Goal: Find specific page/section

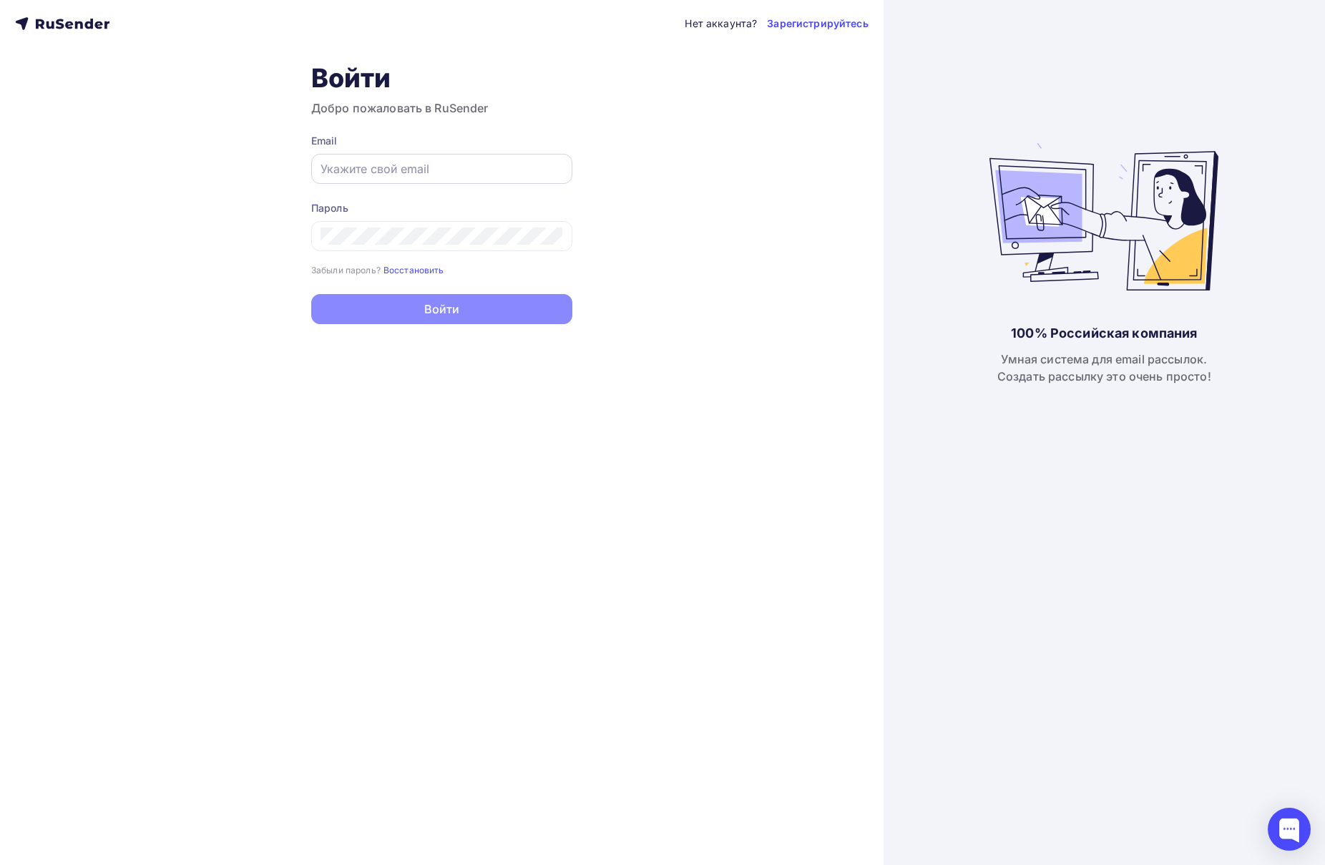
click at [442, 162] on input "text" at bounding box center [441, 168] width 243 height 17
type input "[EMAIL_ADDRESS][DOMAIN_NAME]"
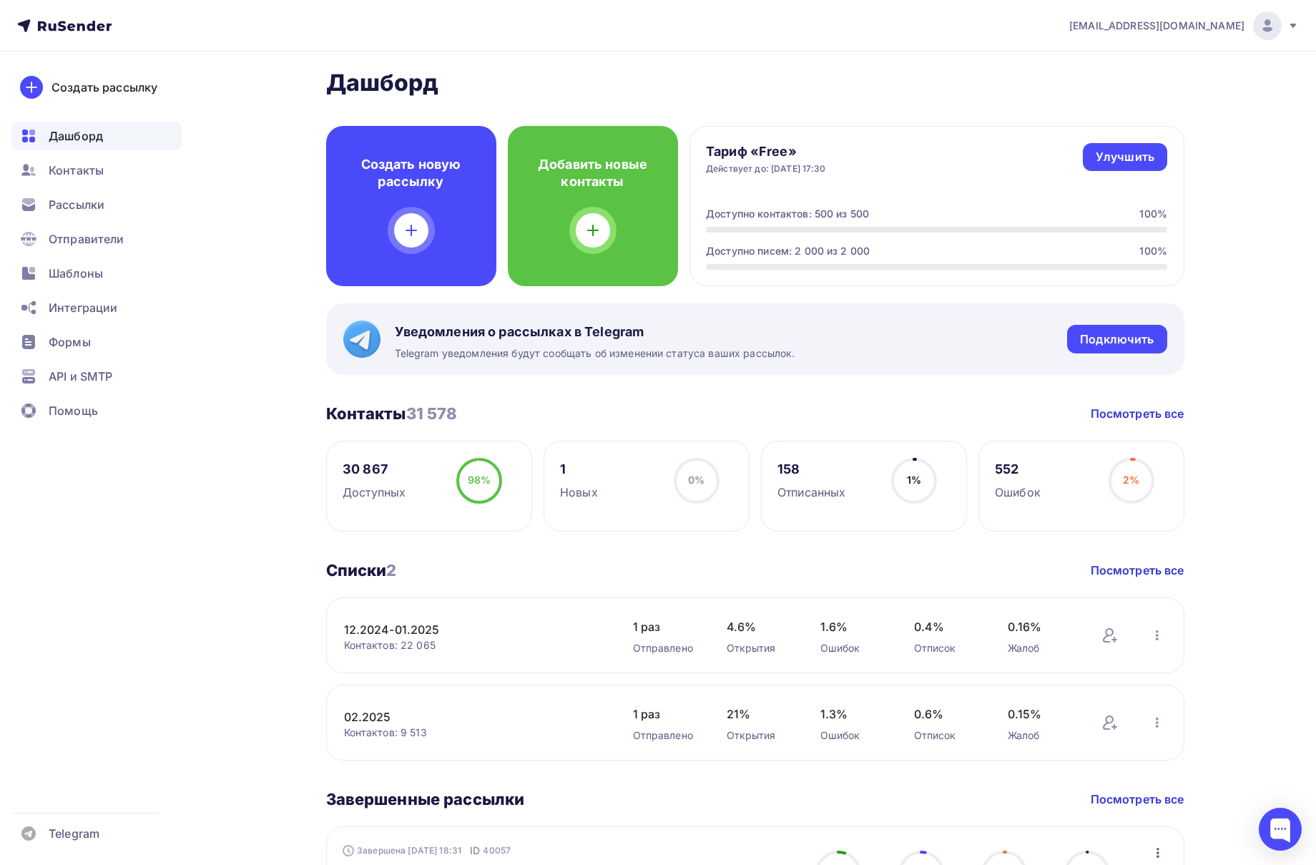
scroll to position [309, 0]
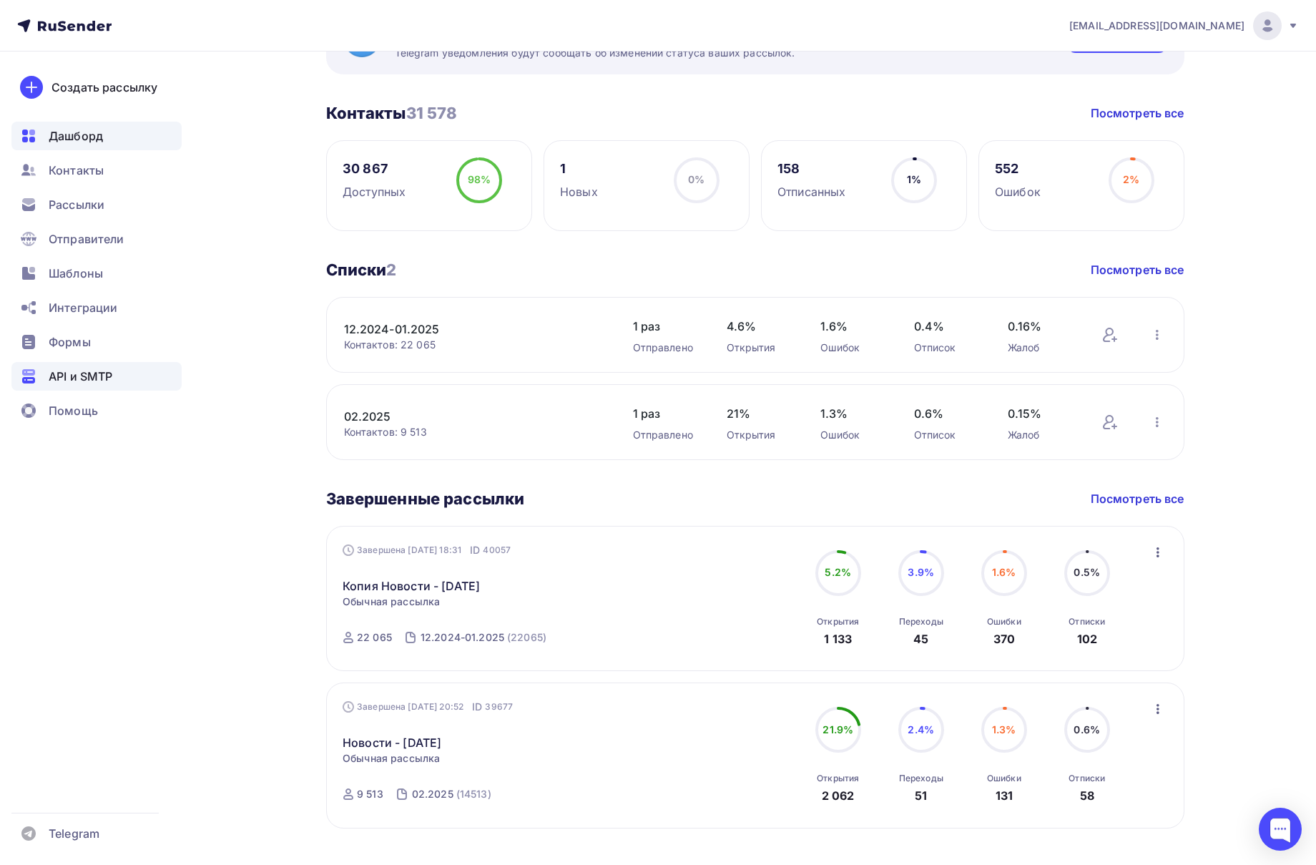
click at [99, 376] on span "API и SMTP" at bounding box center [81, 376] width 64 height 17
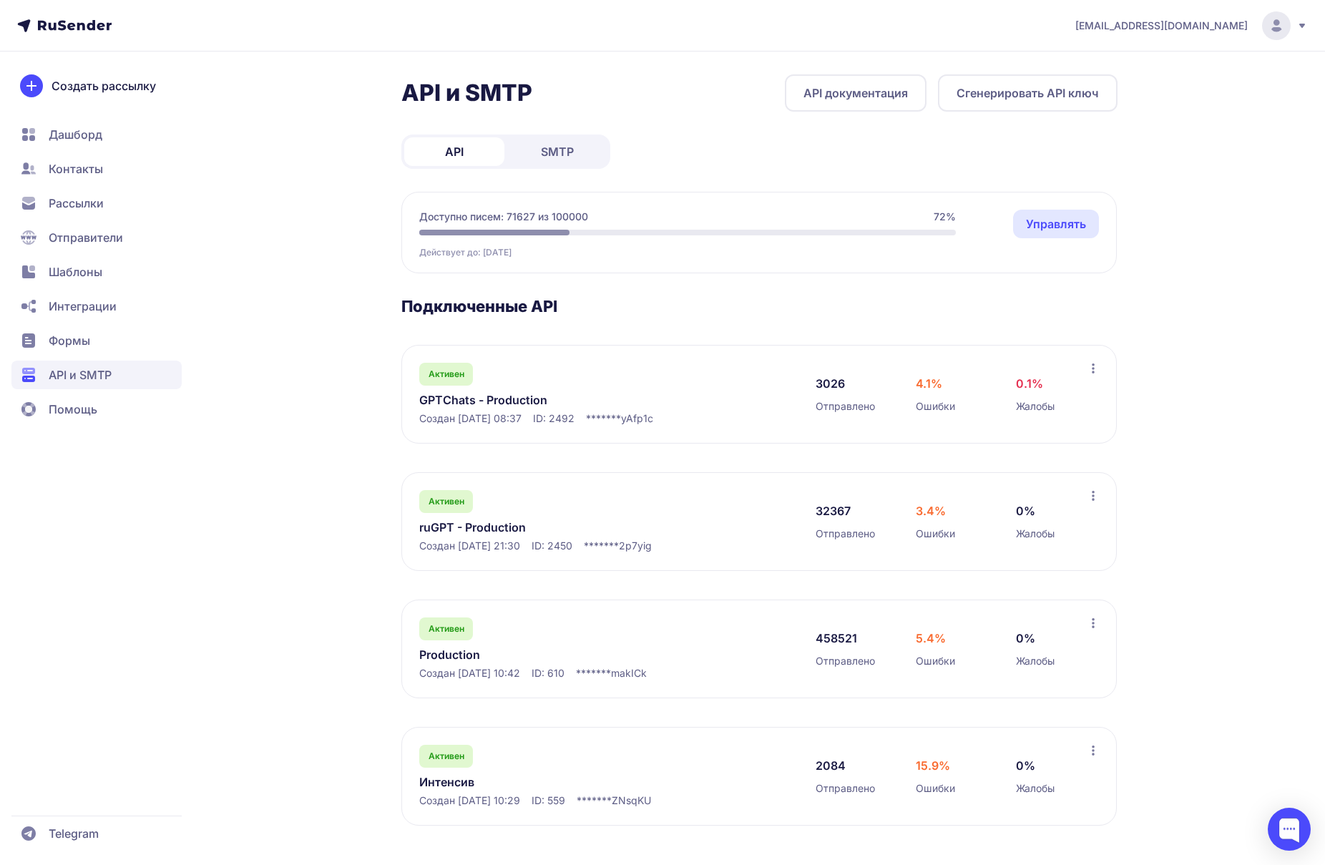
click at [471, 662] on link "Production" at bounding box center [565, 654] width 293 height 17
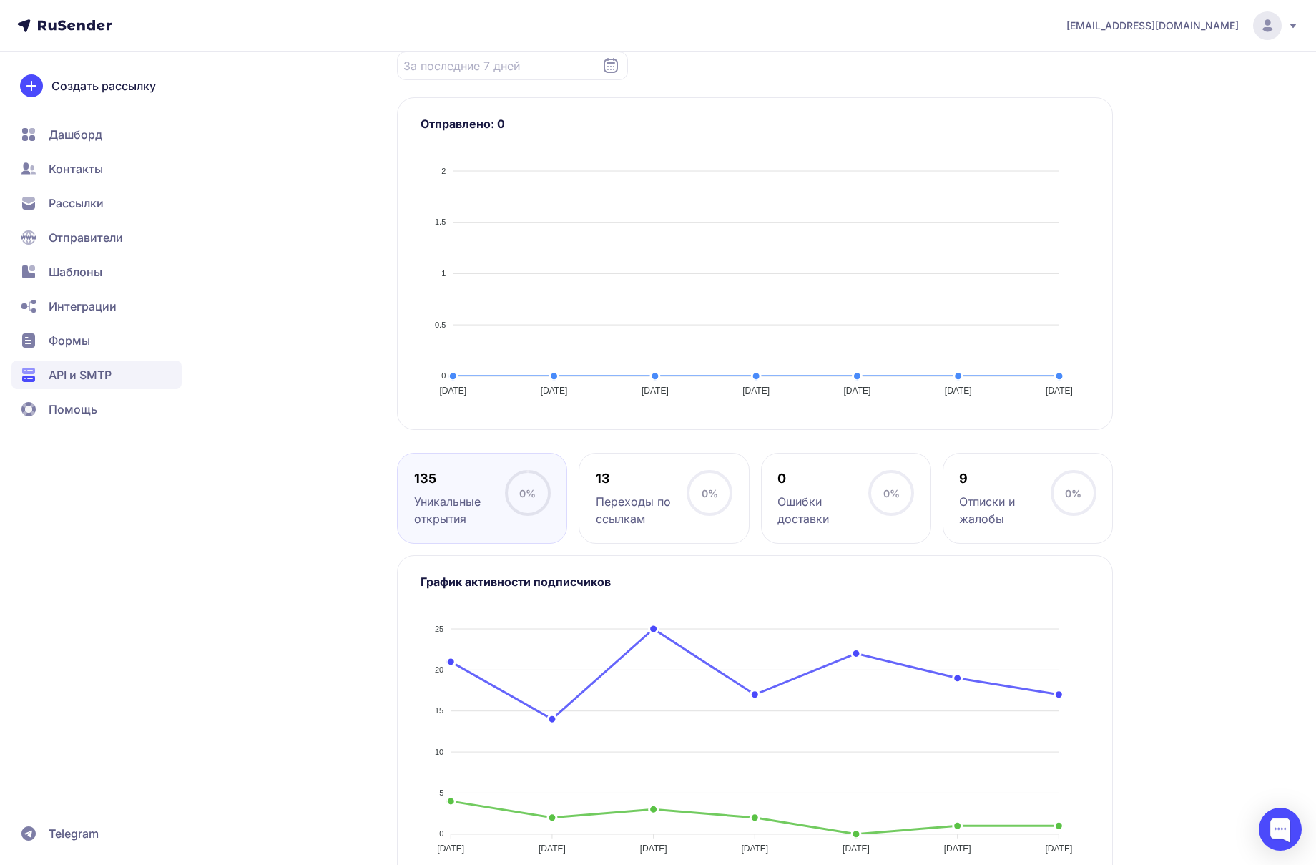
scroll to position [14, 0]
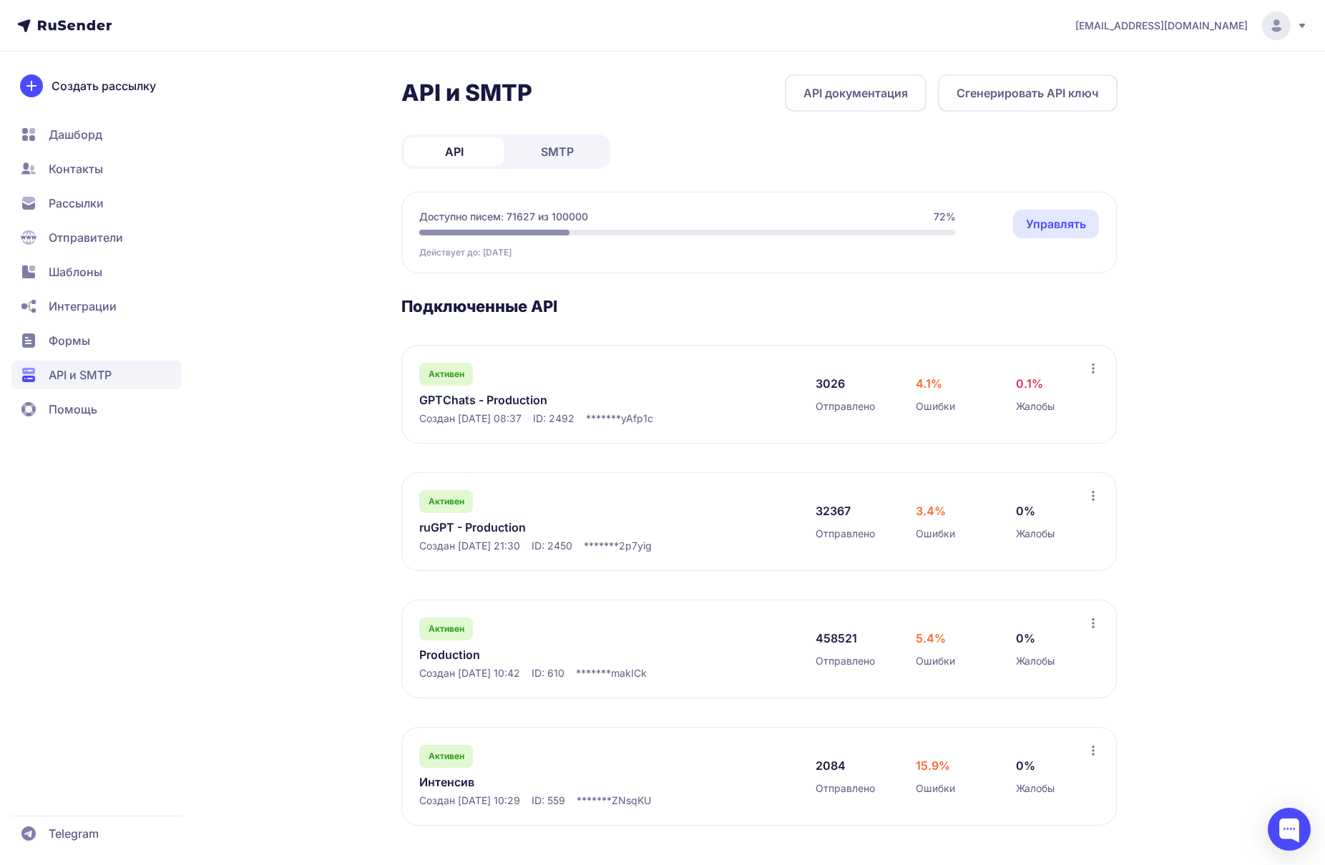
click at [494, 533] on link "ruGPT - Production" at bounding box center [565, 527] width 293 height 17
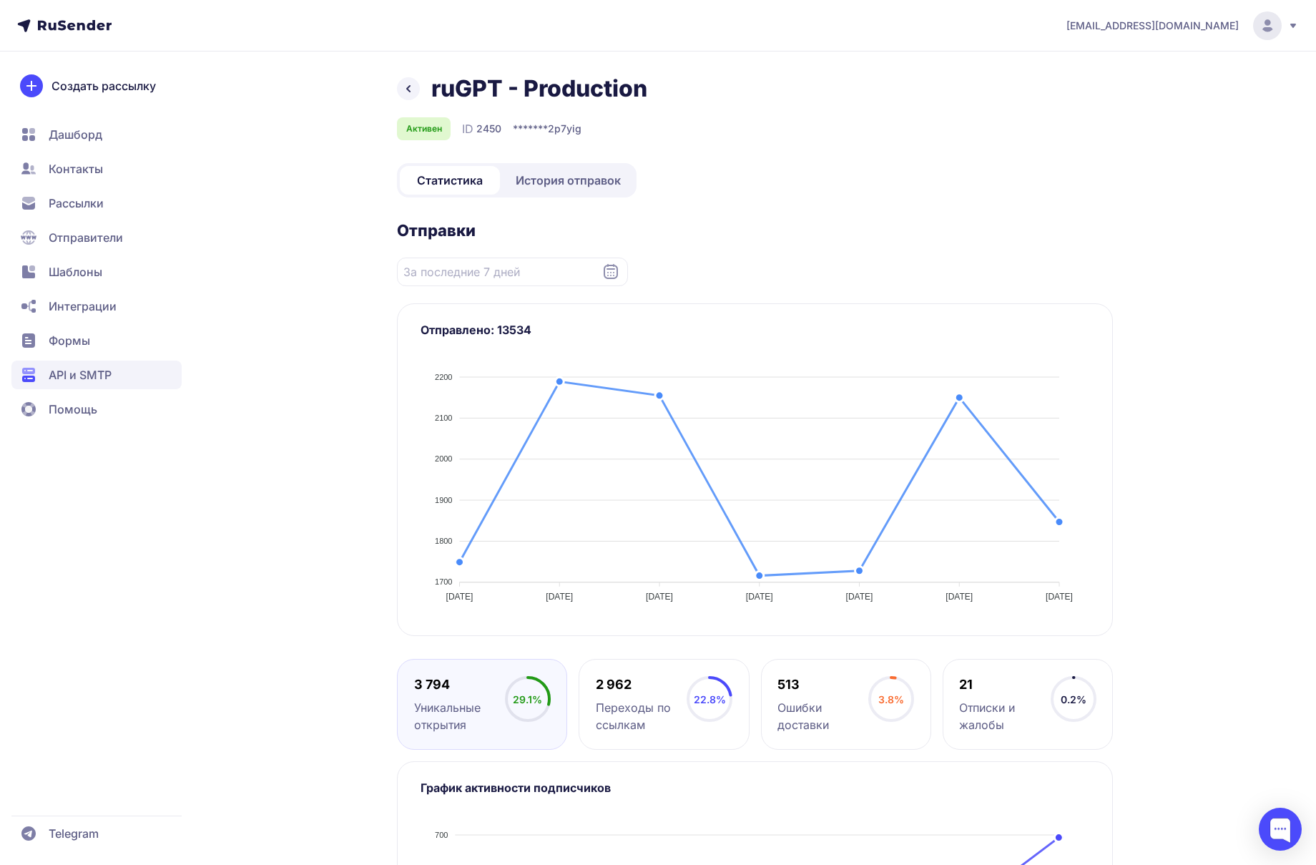
click at [262, 484] on div "ruGPT - Production Активен ID 2450 ******* 2p7yig Статистика История отправок О…" at bounding box center [658, 592] width 1030 height 1037
